Goal: Transaction & Acquisition: Purchase product/service

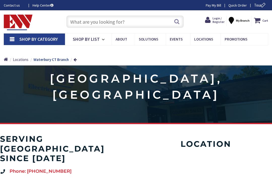
click at [218, 22] on span "Login / Register" at bounding box center [218, 19] width 12 height 7
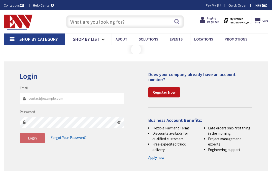
click at [46, 99] on input "Email" at bounding box center [72, 98] width 104 height 11
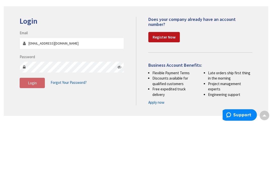
type input "[EMAIL_ADDRESS][DOMAIN_NAME]"
click at [34, 136] on span "Login" at bounding box center [32, 138] width 9 height 5
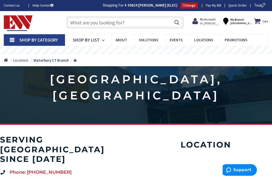
click at [94, 22] on input "text" at bounding box center [125, 22] width 118 height 13
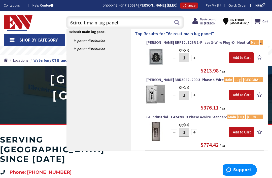
type input "6circuit main lug panel"
click at [179, 21] on button "Search" at bounding box center [176, 22] width 7 height 11
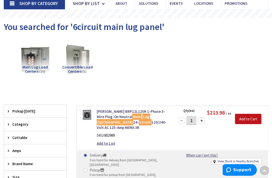
scroll to position [36, 0]
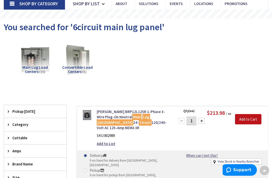
click at [38, 64] on img at bounding box center [35, 59] width 31 height 31
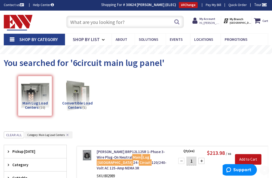
scroll to position [0, 0]
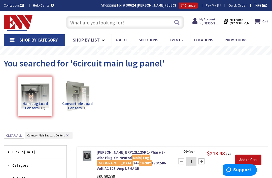
click at [106, 21] on input "text" at bounding box center [125, 22] width 118 height 13
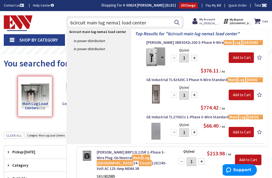
type input "6circuit main lug nema1 load center"
click at [179, 22] on button "Search" at bounding box center [176, 22] width 7 height 11
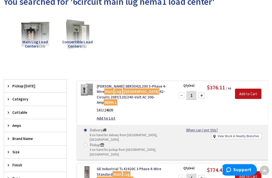
scroll to position [61, 0]
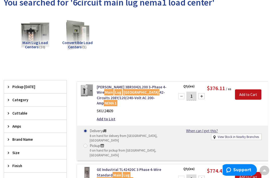
click at [194, 144] on div "Delivery 8 on hand for delivery from [GEOGRAPHIC_DATA], [GEOGRAPHIC_DATA] Picku…" at bounding box center [172, 143] width 191 height 34
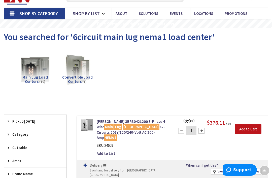
scroll to position [27, 0]
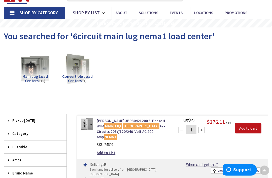
click at [22, 131] on span "Category" at bounding box center [32, 133] width 41 height 5
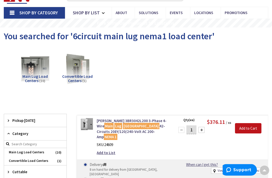
scroll to position [27, 0]
click at [62, 152] on span "Main Lug Load Centers" at bounding box center [35, 152] width 62 height 9
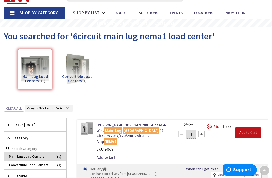
click at [64, 154] on span "Main Lug Load Centers" at bounding box center [35, 156] width 62 height 9
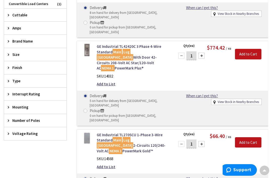
scroll to position [175, 0]
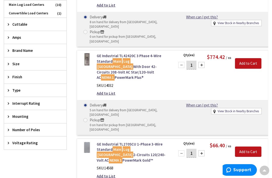
click at [39, 130] on span "Number of Poles" at bounding box center [32, 129] width 41 height 5
click at [60, 129] on div "Number of Poles" at bounding box center [35, 129] width 62 height 13
click at [61, 131] on div "Number of Poles" at bounding box center [35, 129] width 62 height 13
click at [37, 160] on span "Voltage Rating" at bounding box center [32, 159] width 41 height 5
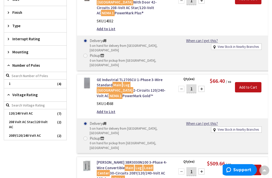
scroll to position [238, 0]
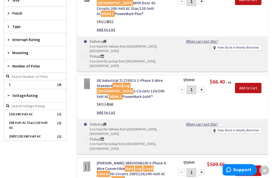
click at [49, 66] on span "Number of Poles" at bounding box center [32, 66] width 41 height 5
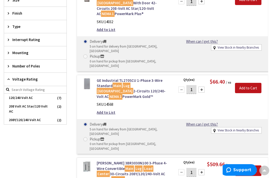
click at [31, 64] on span "Number of Poles" at bounding box center [32, 65] width 41 height 5
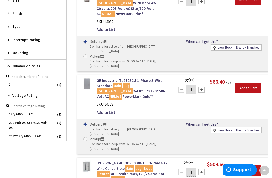
click at [15, 84] on span "1" at bounding box center [35, 84] width 62 height 9
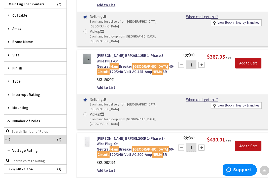
scroll to position [179, 0]
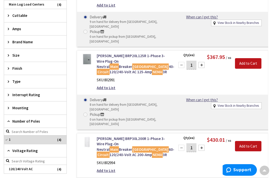
click at [49, 59] on div "Size" at bounding box center [35, 55] width 62 height 13
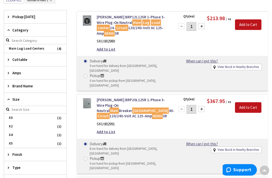
click at [45, 70] on span "Amps" at bounding box center [32, 72] width 41 height 5
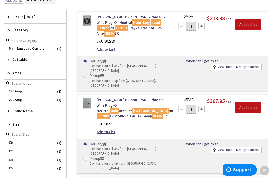
click at [53, 62] on div "Cuttable" at bounding box center [35, 59] width 62 height 13
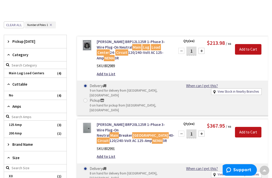
scroll to position [110, 0]
click at [49, 54] on span "Category" at bounding box center [32, 54] width 41 height 5
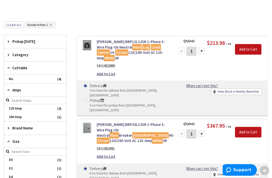
click at [44, 68] on span "Cuttable" at bounding box center [32, 67] width 41 height 5
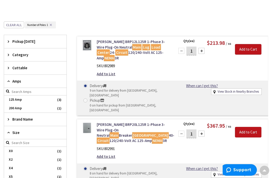
click at [49, 55] on span "Category" at bounding box center [32, 54] width 41 height 5
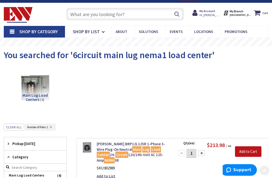
scroll to position [0, 0]
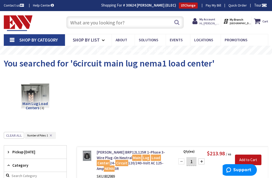
click at [199, 23] on icon at bounding box center [195, 21] width 7 height 9
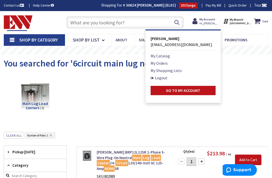
click at [167, 78] on link "Logout" at bounding box center [159, 78] width 17 height 6
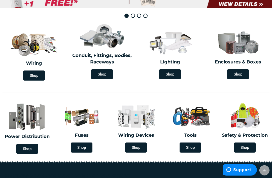
scroll to position [120, 0]
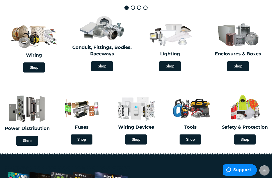
click at [30, 139] on span "Shop" at bounding box center [27, 141] width 22 height 10
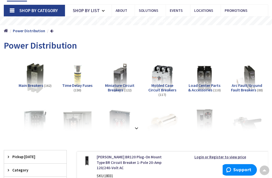
scroll to position [29, 0]
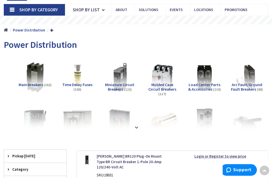
click at [137, 126] on strong at bounding box center [136, 125] width 6 height 6
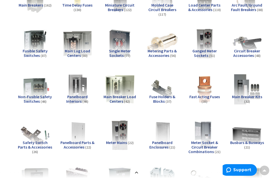
scroll to position [110, 0]
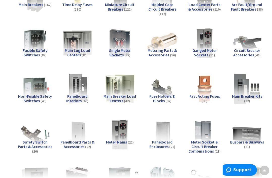
click at [78, 53] on span "Main Lug Load Centers" at bounding box center [77, 53] width 25 height 10
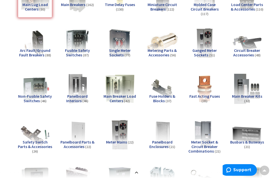
scroll to position [554, 0]
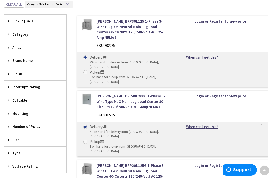
click at [202, 124] on link "When can I get this?" at bounding box center [202, 126] width 32 height 5
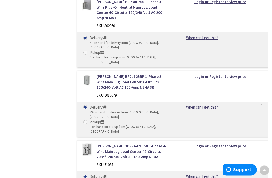
scroll to position [1445, 0]
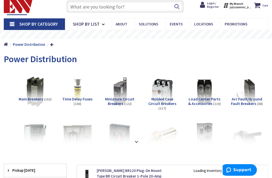
click at [213, 5] on span "Login / Register" at bounding box center [213, 4] width 12 height 7
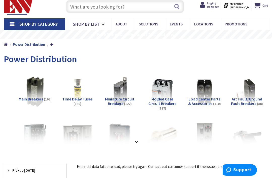
click at [207, 7] on icon at bounding box center [203, 5] width 7 height 9
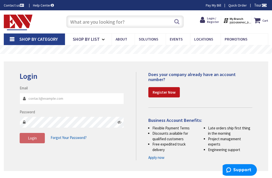
click at [39, 97] on input "Email" at bounding box center [72, 98] width 104 height 11
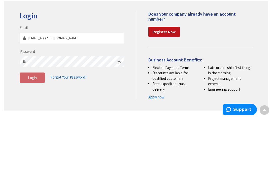
type input "[EMAIL_ADDRESS][DOMAIN_NAME]"
click at [36, 136] on span "Login" at bounding box center [32, 138] width 9 height 5
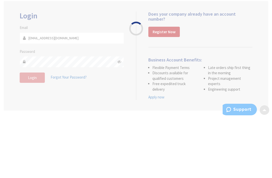
scroll to position [60, 0]
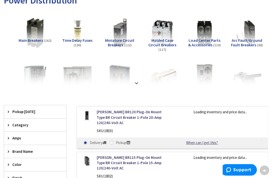
scroll to position [76, 0]
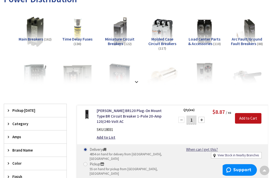
click at [139, 77] on div at bounding box center [136, 71] width 257 height 28
click at [138, 79] on strong at bounding box center [136, 82] width 6 height 6
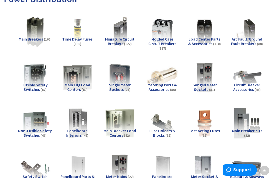
click at [84, 85] on span "Main Lug Load Centers" at bounding box center [77, 87] width 25 height 10
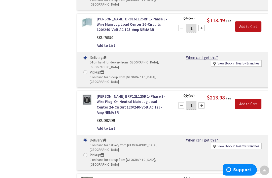
scroll to position [966, 0]
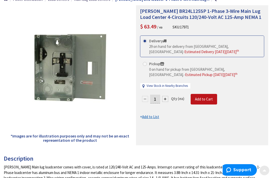
scroll to position [66, 0]
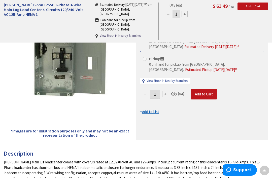
click at [125, 159] on div "[PERSON_NAME] Main lug loadcenter comes with cover, is rated at 120/240-Volt AC…" at bounding box center [136, 170] width 264 height 22
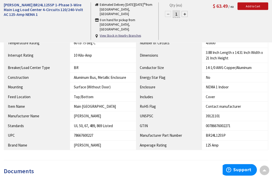
scroll to position [296, 0]
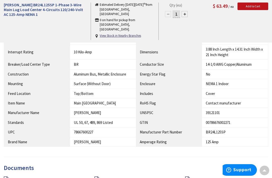
click at [112, 178] on link "Catalog" at bounding box center [108, 179] width 12 height 5
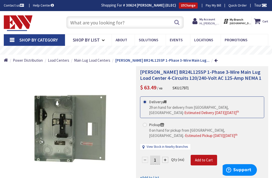
click at [214, 22] on span "Hi, [PERSON_NAME]" at bounding box center [209, 23] width 21 height 4
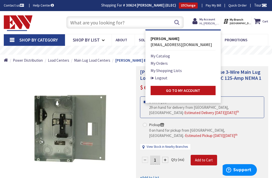
click at [175, 79] on li "Logout" at bounding box center [183, 78] width 65 height 6
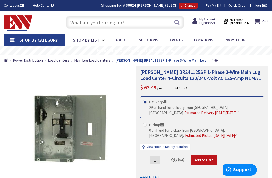
click at [213, 21] on span "Hi, Thomas" at bounding box center [209, 23] width 21 height 4
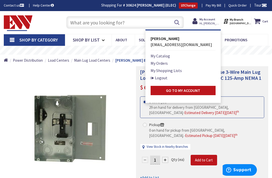
click at [163, 78] on link "Logout" at bounding box center [159, 78] width 17 height 6
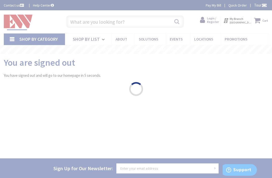
click at [91, 23] on div "Please wait..." at bounding box center [136, 89] width 272 height 178
